Goal: Task Accomplishment & Management: Manage account settings

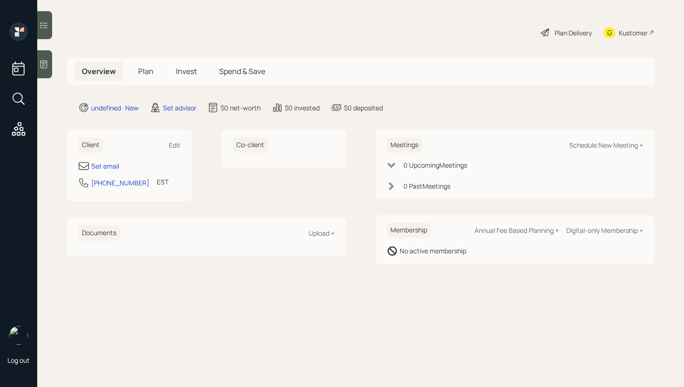
click at [175, 150] on div "Client Edit" at bounding box center [129, 144] width 102 height 15
click at [174, 147] on div "Edit" at bounding box center [175, 145] width 12 height 9
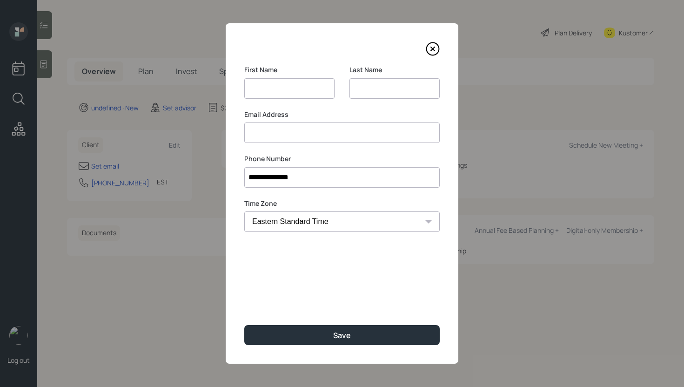
click at [284, 132] on div "Email Address" at bounding box center [342, 127] width 196 height 34
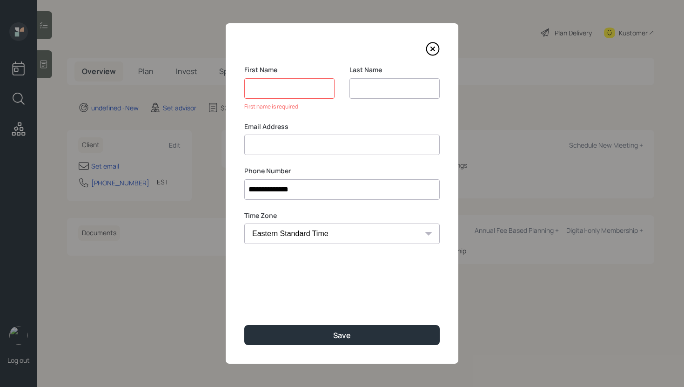
paste input "[PERSON_NAME] [EMAIL_ADDRESS][DOMAIN_NAME]"
drag, startPoint x: 290, startPoint y: 145, endPoint x: 218, endPoint y: 148, distance: 72.2
click at [218, 148] on div "**********" at bounding box center [342, 193] width 684 height 387
type input "[EMAIL_ADDRESS][DOMAIN_NAME]"
click at [289, 88] on input at bounding box center [289, 88] width 90 height 20
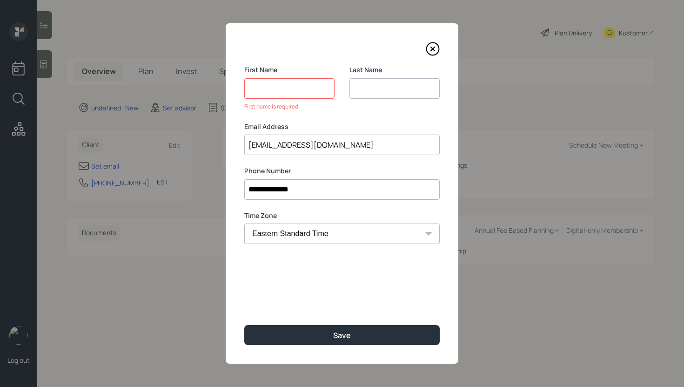
paste input "[PERSON_NAME]"
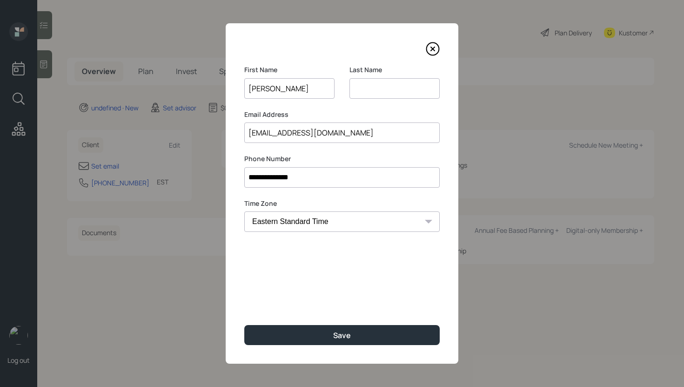
click at [279, 88] on input "[PERSON_NAME]" at bounding box center [289, 88] width 90 height 20
type input "[PERSON_NAME]"
click at [387, 92] on input at bounding box center [395, 88] width 90 height 20
paste input "Grays"
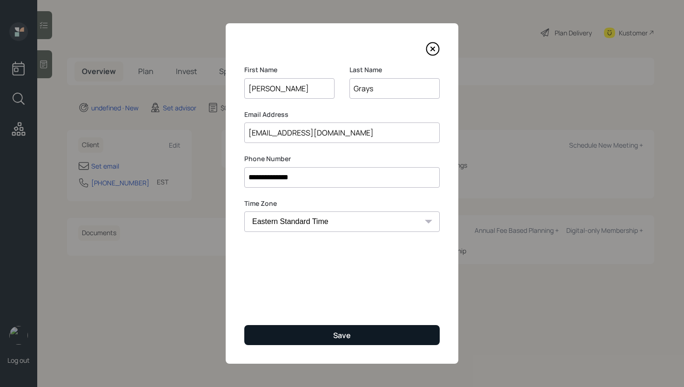
type input "Grays"
click at [312, 336] on button "Save" at bounding box center [342, 335] width 196 height 20
